Goal: Check status: Check status

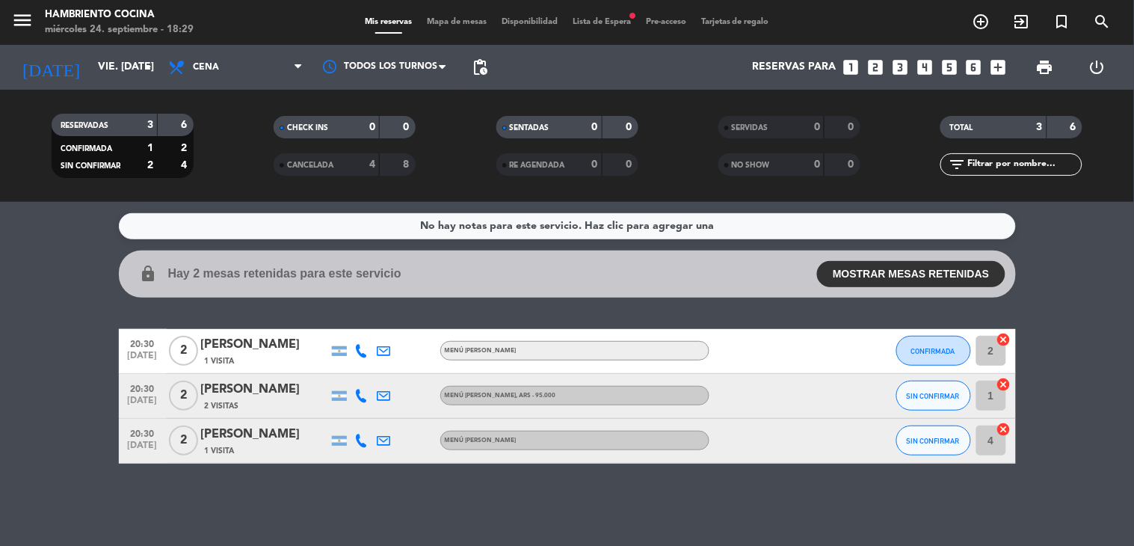
drag, startPoint x: 0, startPoint y: 0, endPoint x: 603, endPoint y: 18, distance: 602.8
click at [603, 18] on span "Lista de Espera fiber_manual_record" at bounding box center [601, 22] width 73 height 8
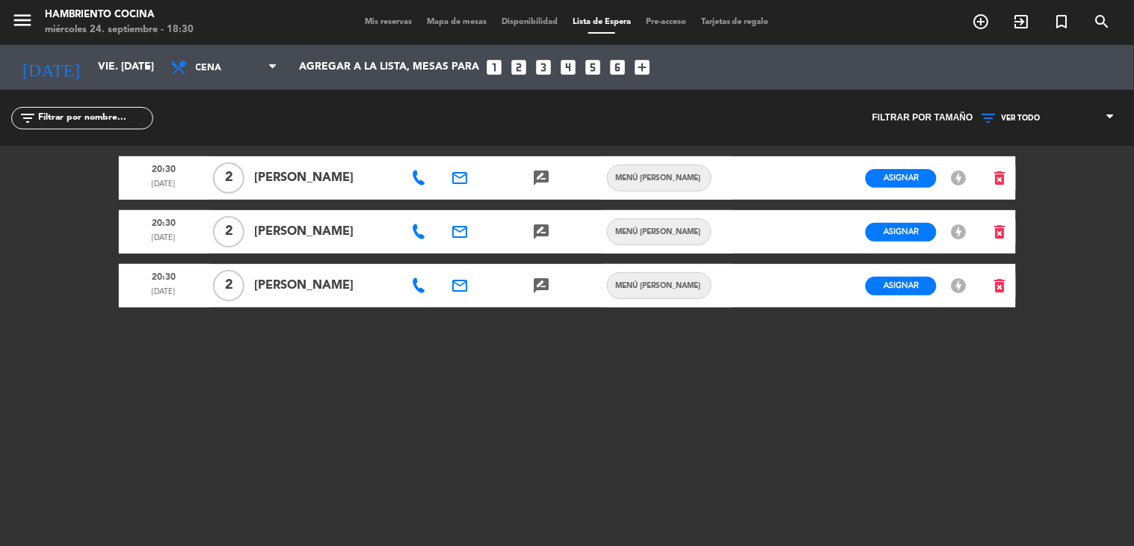
click at [419, 178] on icon at bounding box center [418, 177] width 15 height 15
click at [419, 235] on icon at bounding box center [418, 231] width 15 height 15
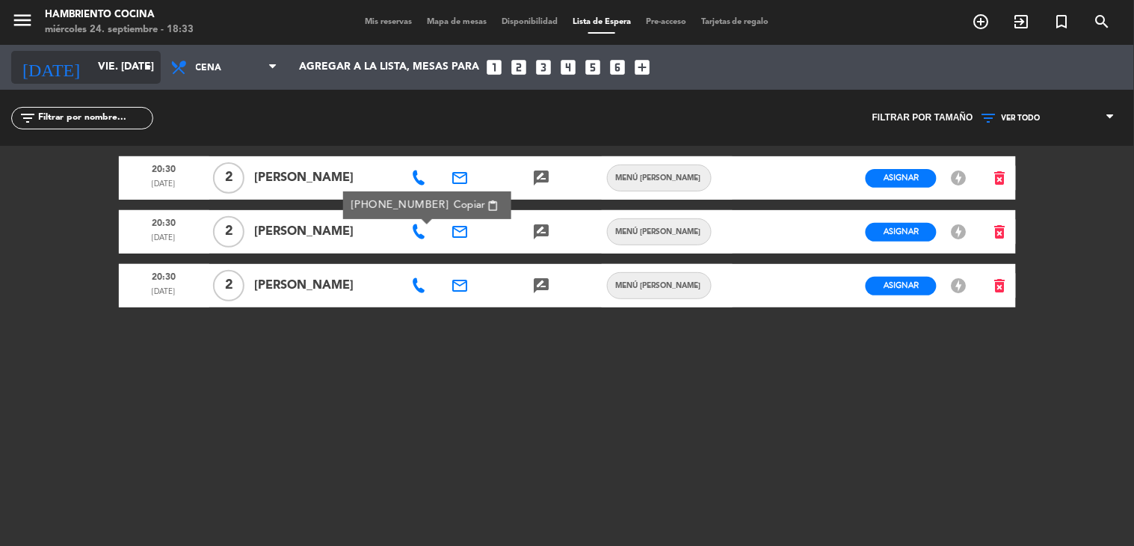
click at [145, 73] on icon "arrow_drop_down" at bounding box center [148, 67] width 18 height 18
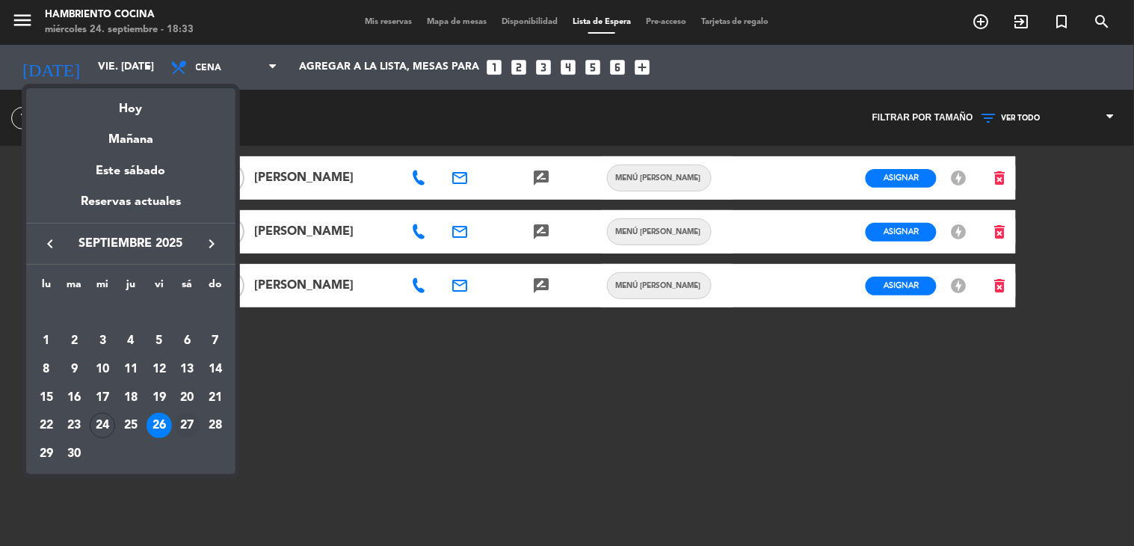
click at [189, 428] on div "27" at bounding box center [186, 425] width 25 height 25
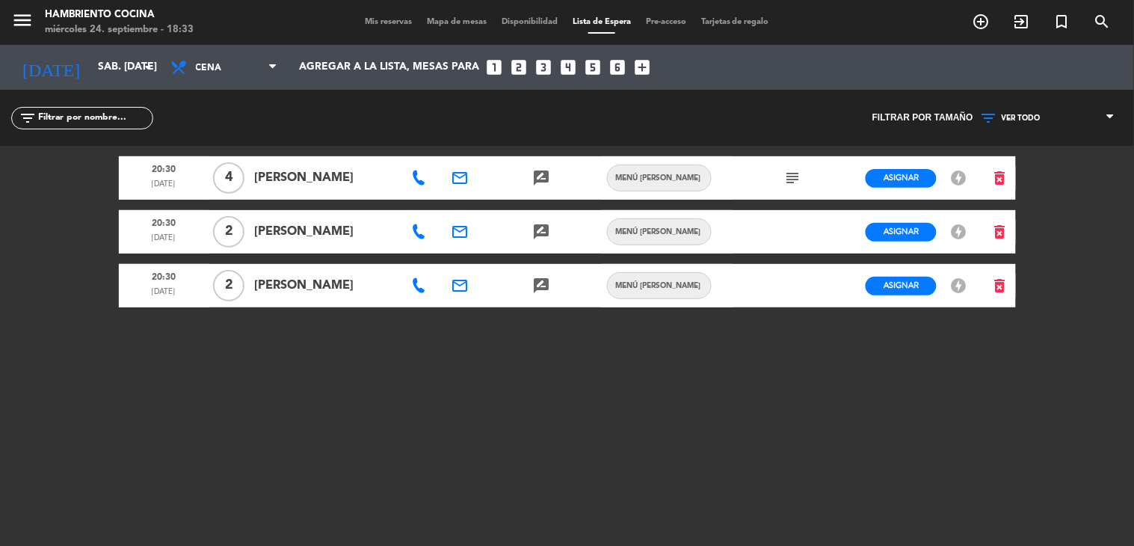
click at [416, 230] on icon at bounding box center [418, 231] width 15 height 15
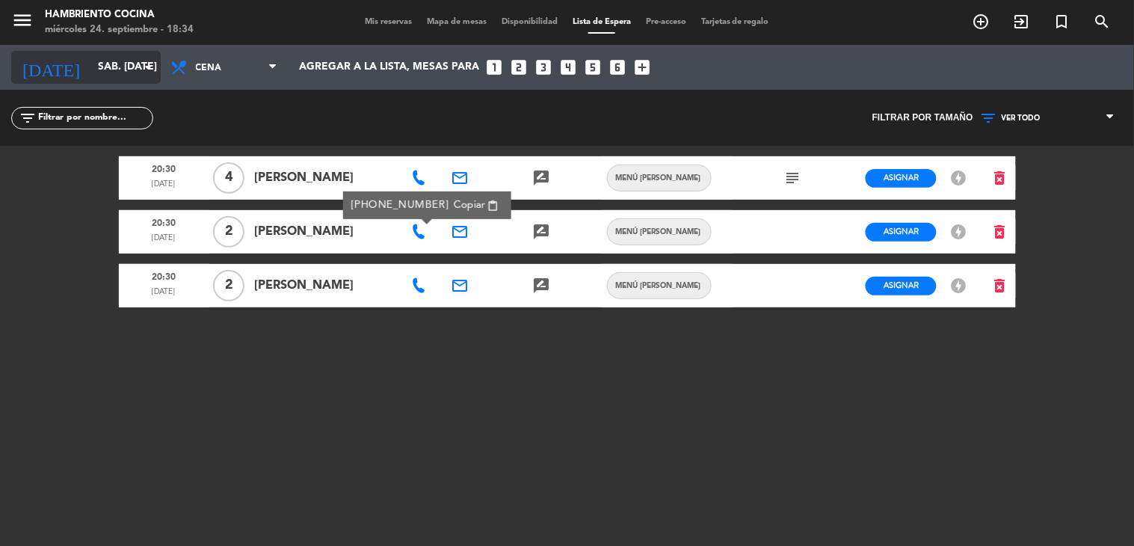
click at [129, 63] on input "sáb. [DATE]" at bounding box center [161, 67] width 142 height 27
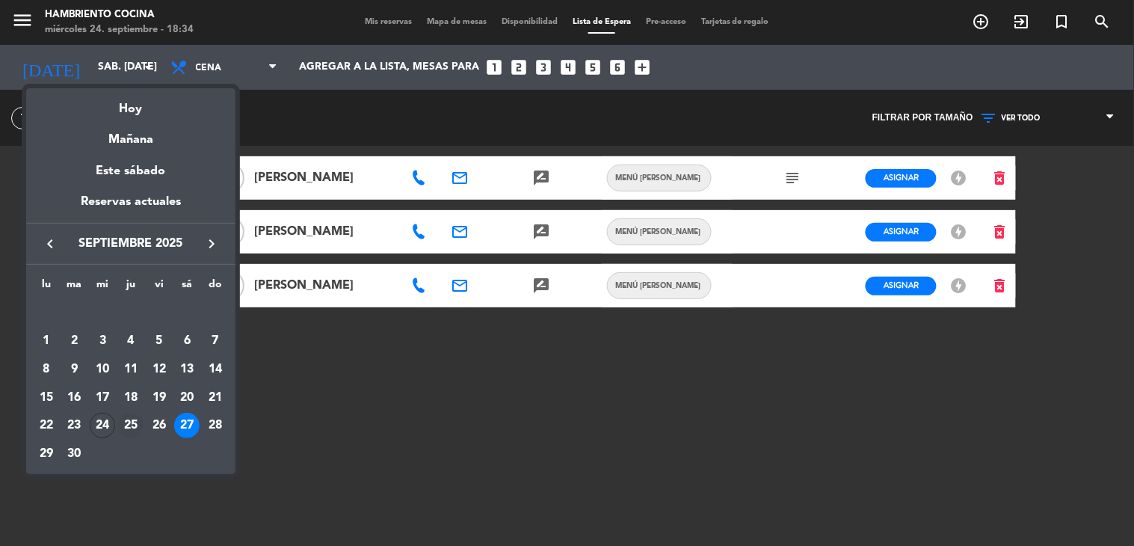
click at [132, 422] on div "25" at bounding box center [130, 425] width 25 height 25
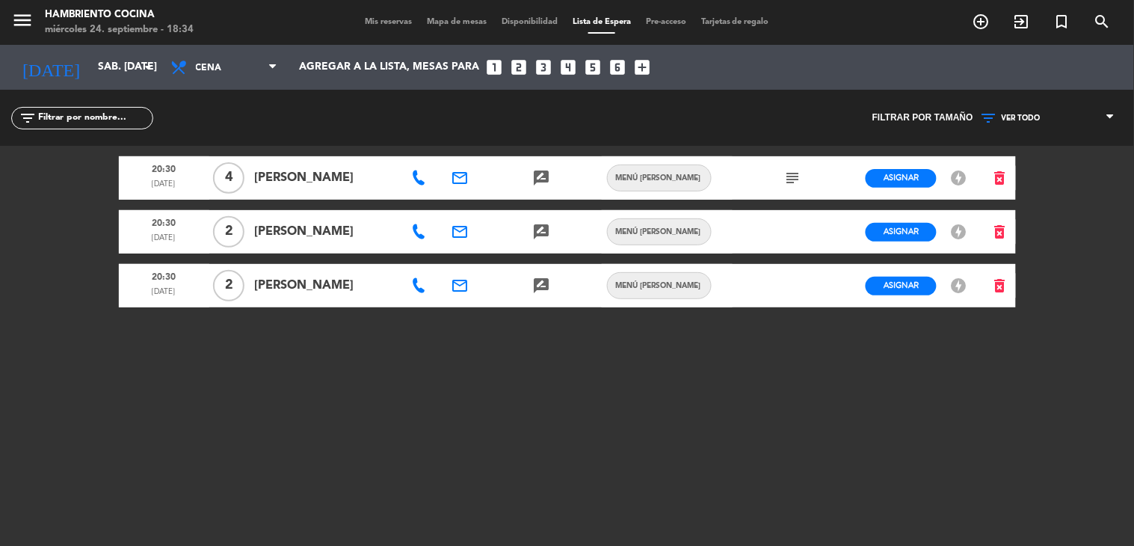
type input "[DEMOGRAPHIC_DATA] [DATE]"
